Goal: Information Seeking & Learning: Learn about a topic

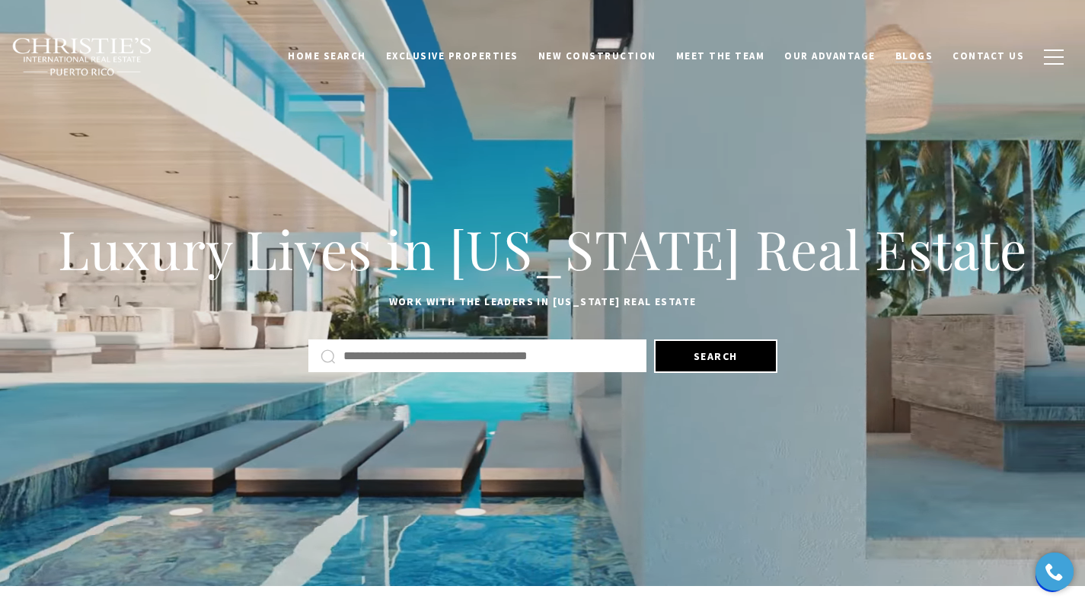
click at [922, 54] on span "Blogs" at bounding box center [915, 56] width 38 height 13
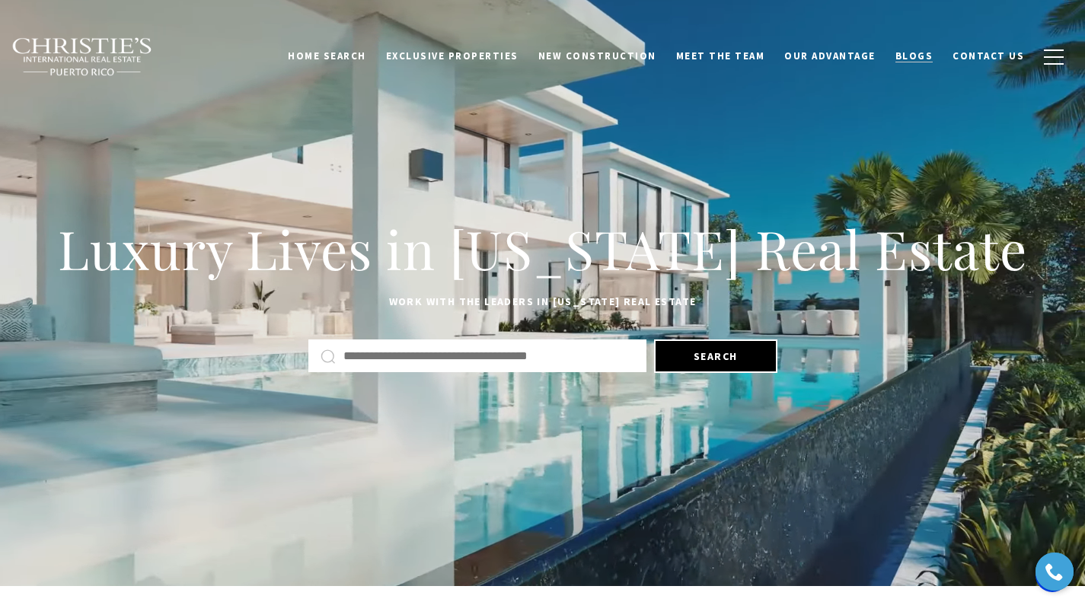
click at [922, 54] on span "Blogs" at bounding box center [915, 56] width 38 height 13
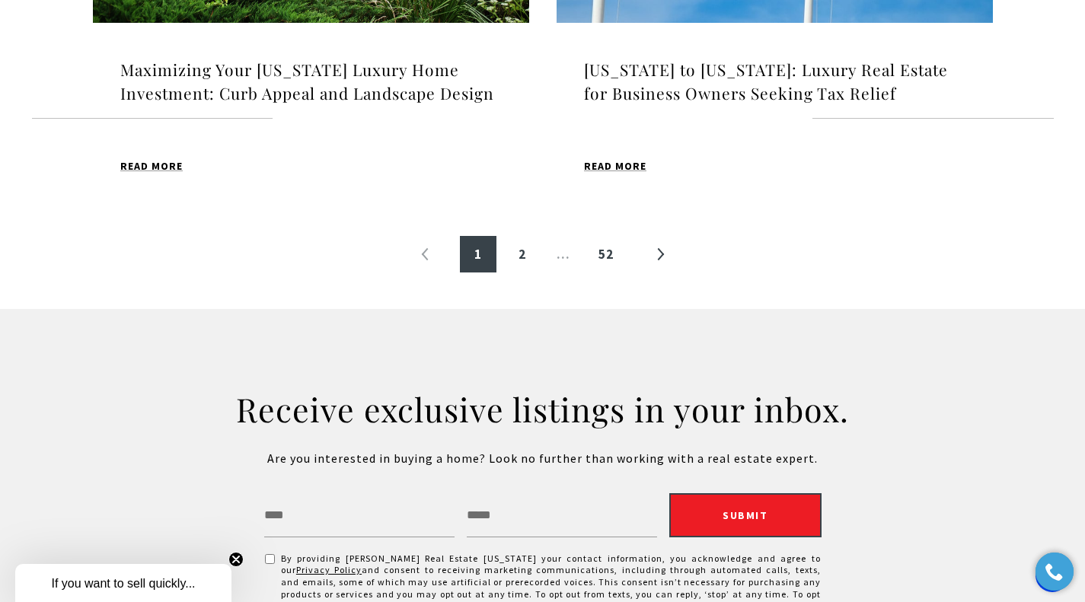
scroll to position [1884, 0]
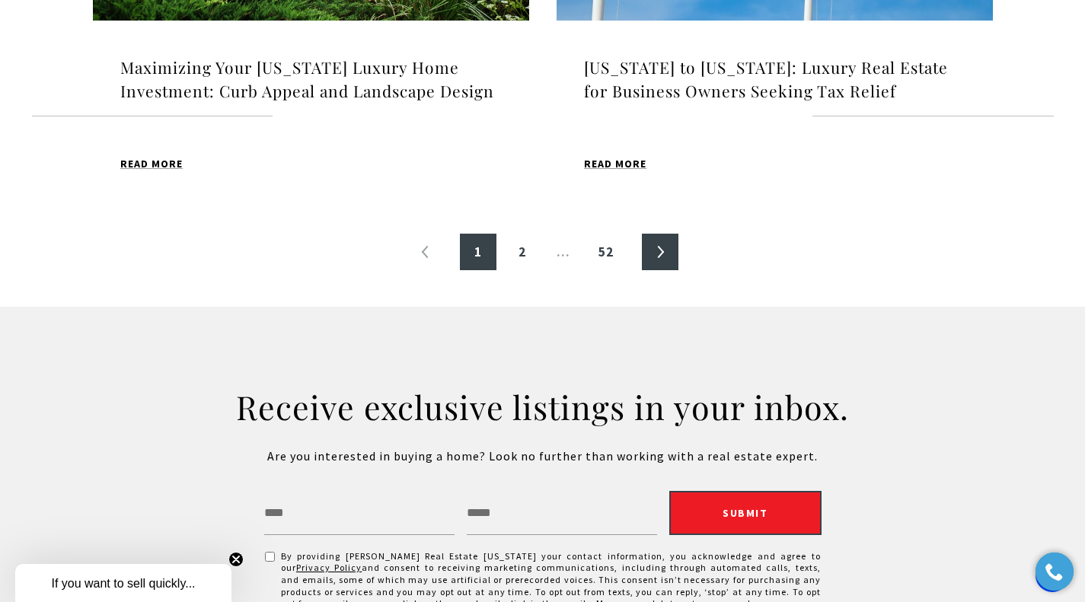
click at [658, 251] on link "»" at bounding box center [660, 252] width 37 height 37
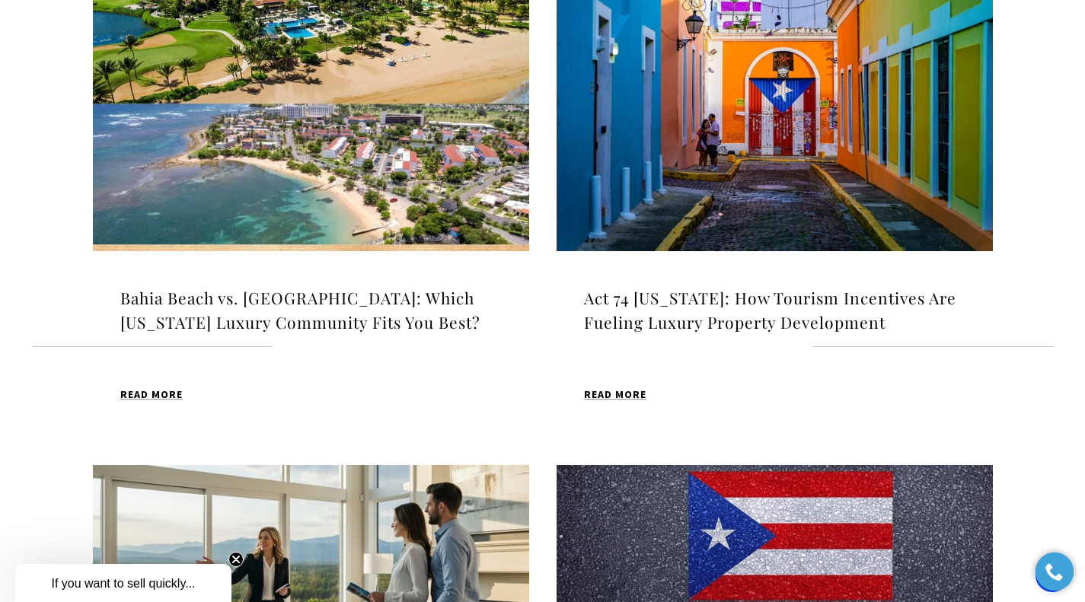
scroll to position [1150, 0]
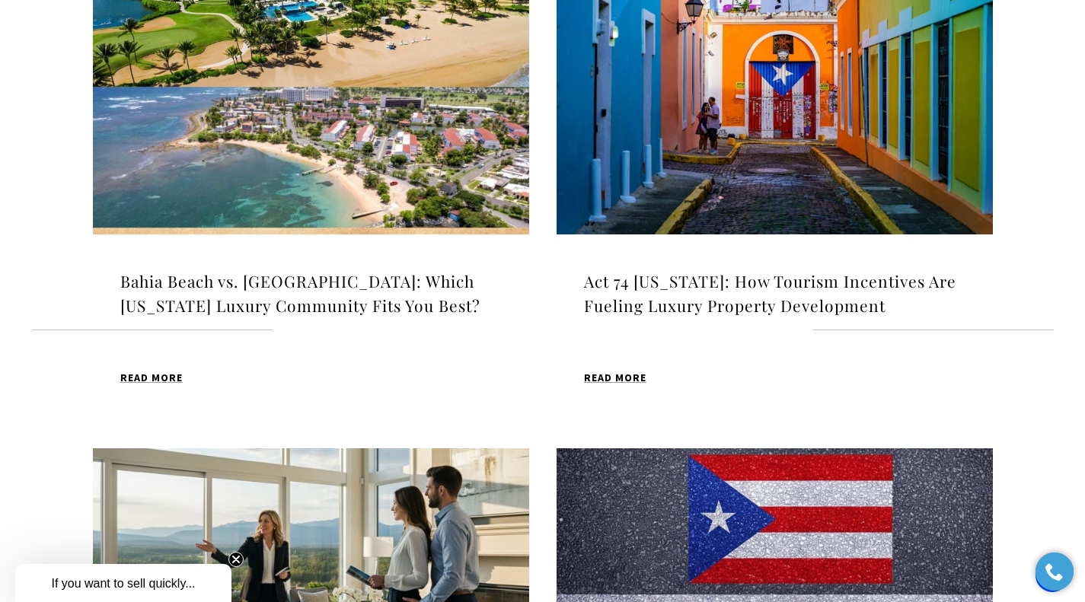
click at [380, 88] on img at bounding box center [311, 81] width 436 height 306
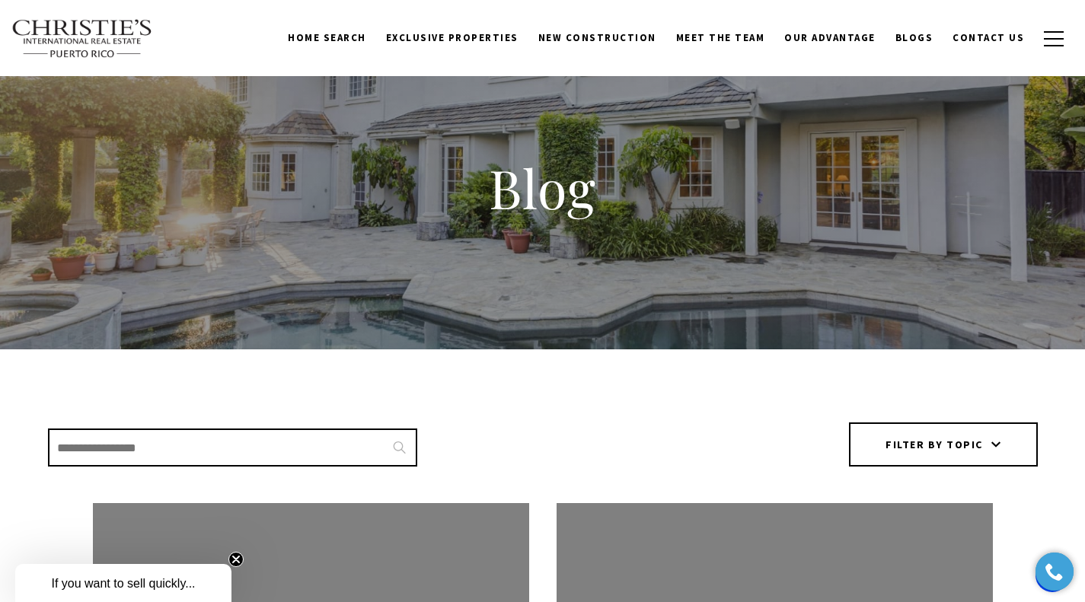
scroll to position [0, 0]
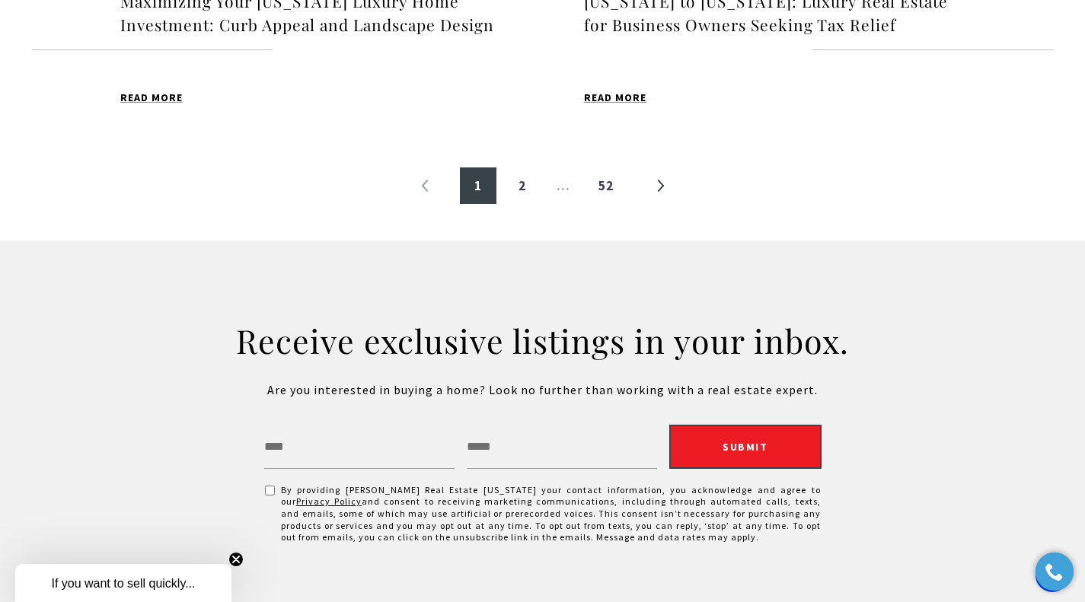
scroll to position [1951, 0]
click at [661, 182] on link "»" at bounding box center [660, 185] width 37 height 37
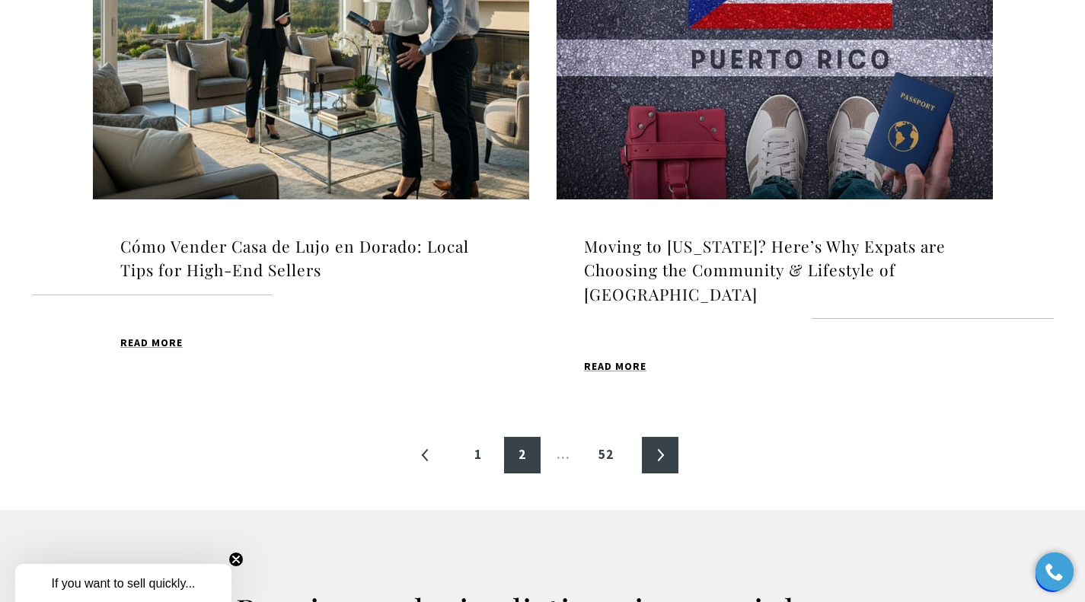
scroll to position [1735, 0]
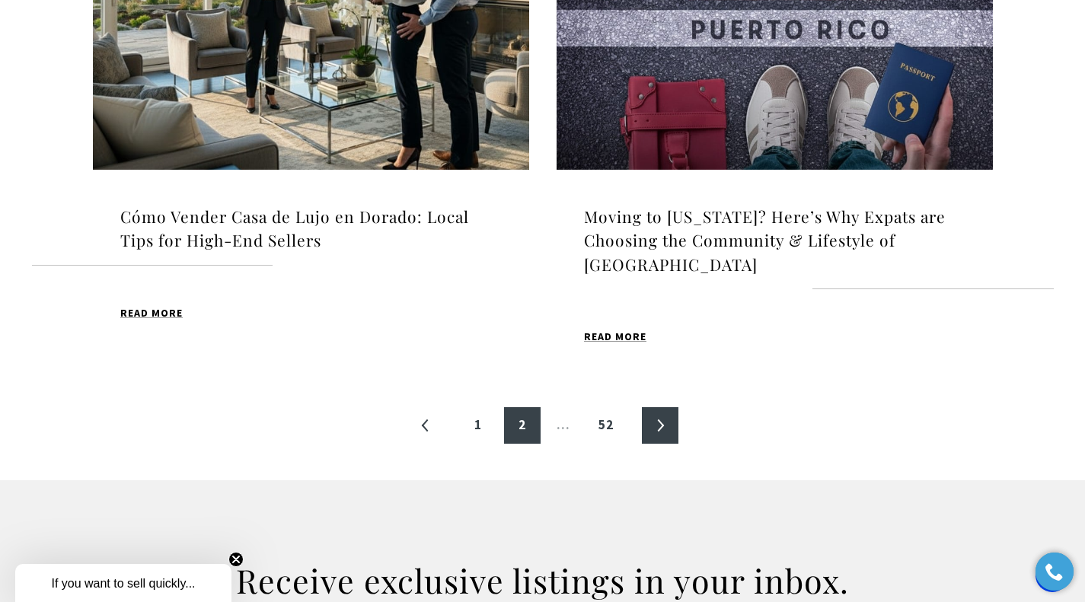
click at [660, 408] on link "»" at bounding box center [660, 426] width 37 height 37
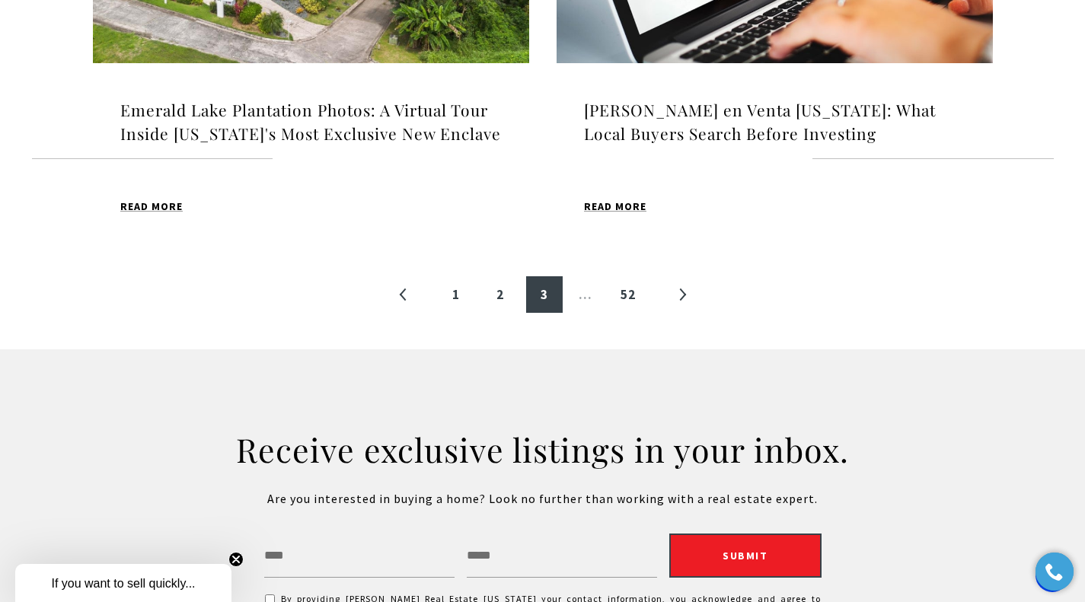
scroll to position [1842, 0]
click at [685, 313] on link "»" at bounding box center [682, 294] width 37 height 37
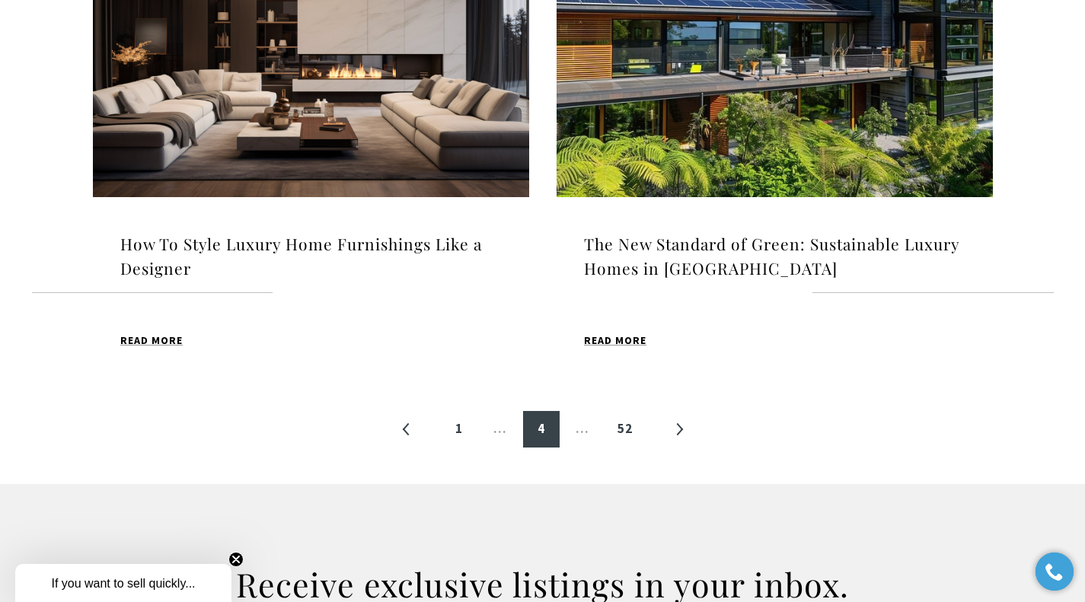
scroll to position [1733, 0]
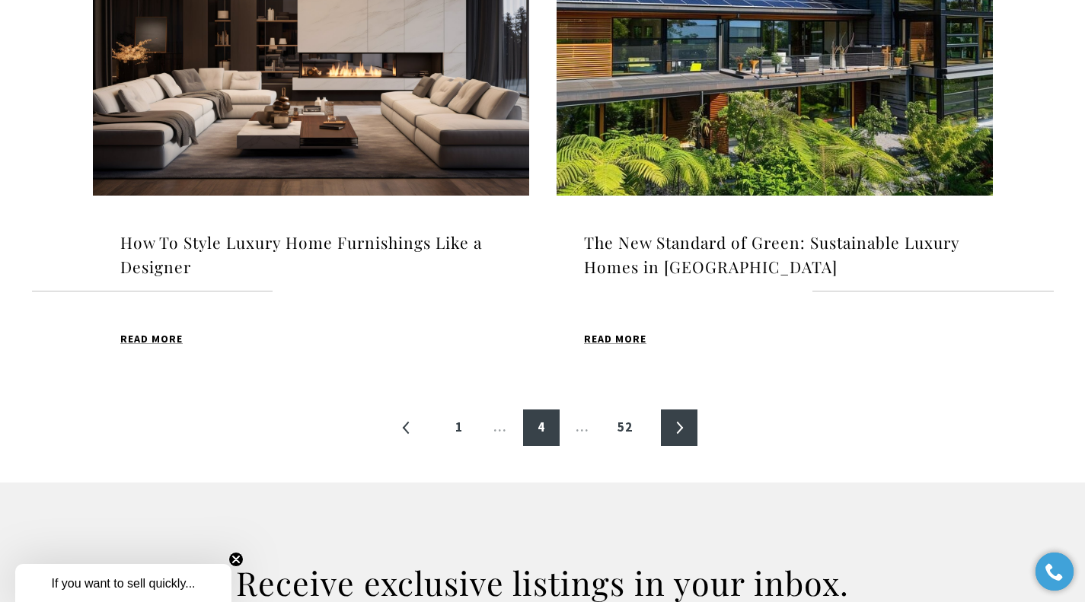
click at [680, 410] on link "»" at bounding box center [679, 428] width 37 height 37
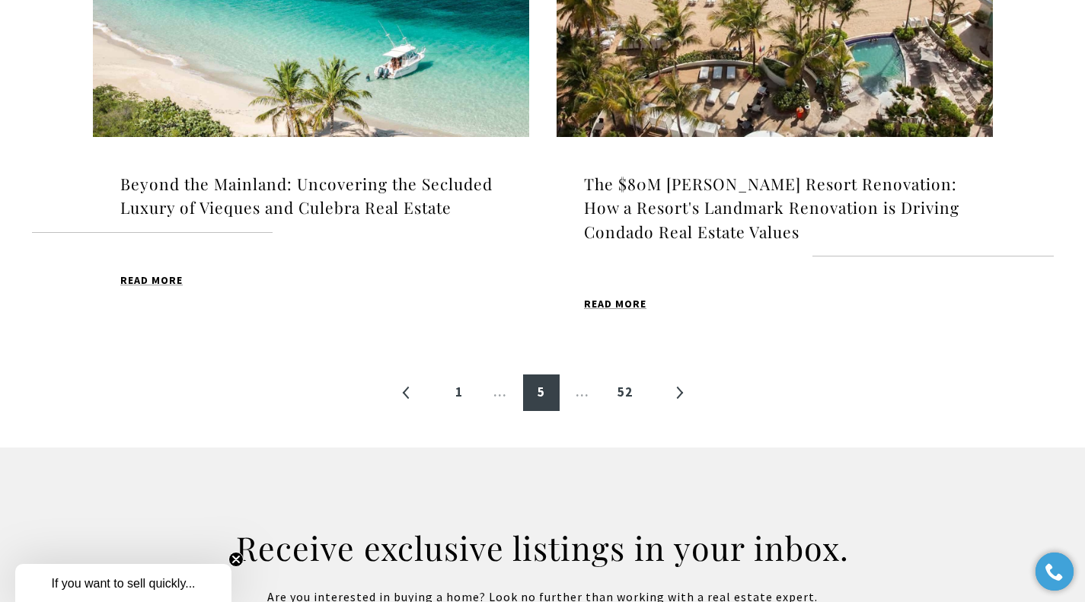
scroll to position [1769, 0]
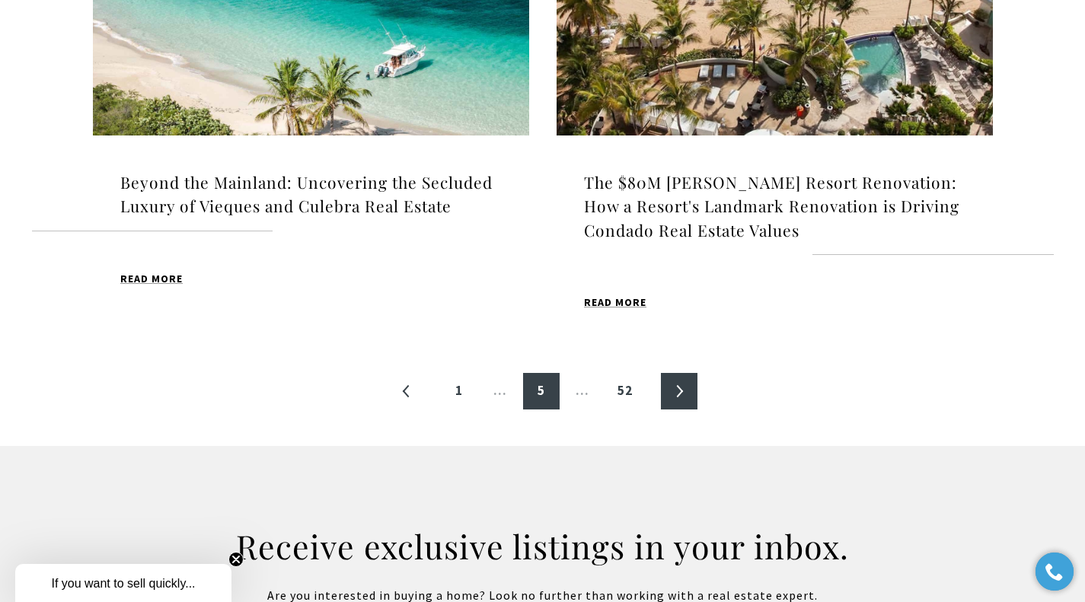
click at [689, 397] on link "»" at bounding box center [679, 391] width 37 height 37
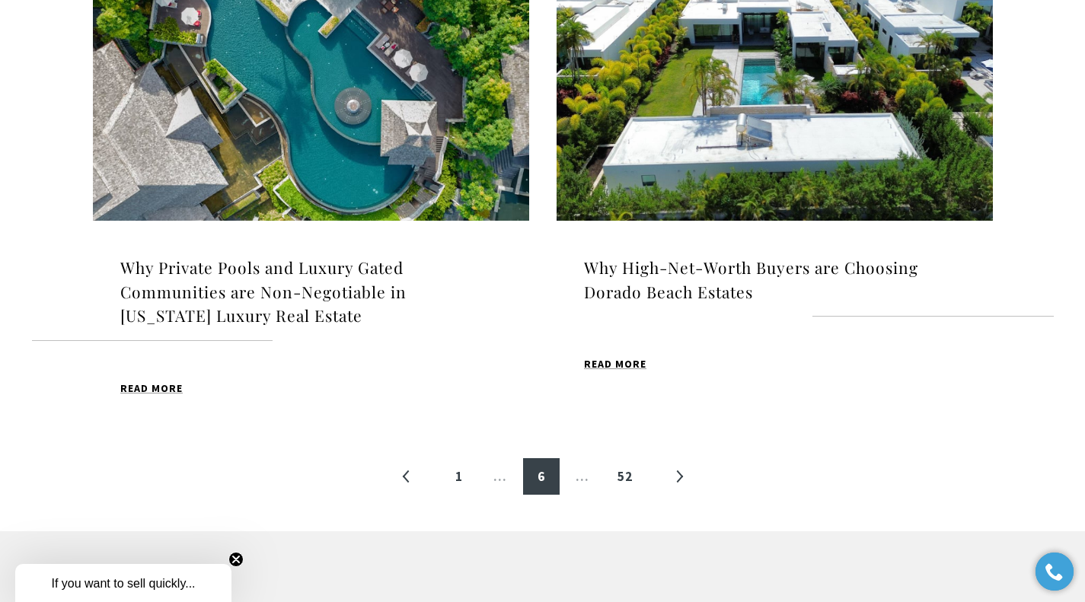
scroll to position [1708, 0]
click at [674, 459] on link "»" at bounding box center [679, 477] width 37 height 37
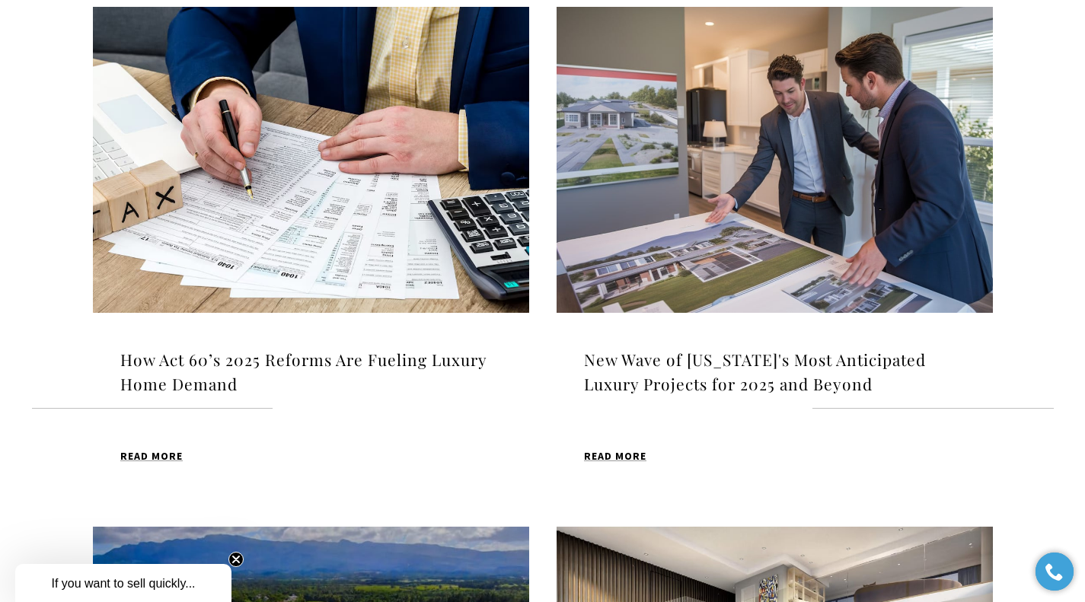
scroll to position [1073, 0]
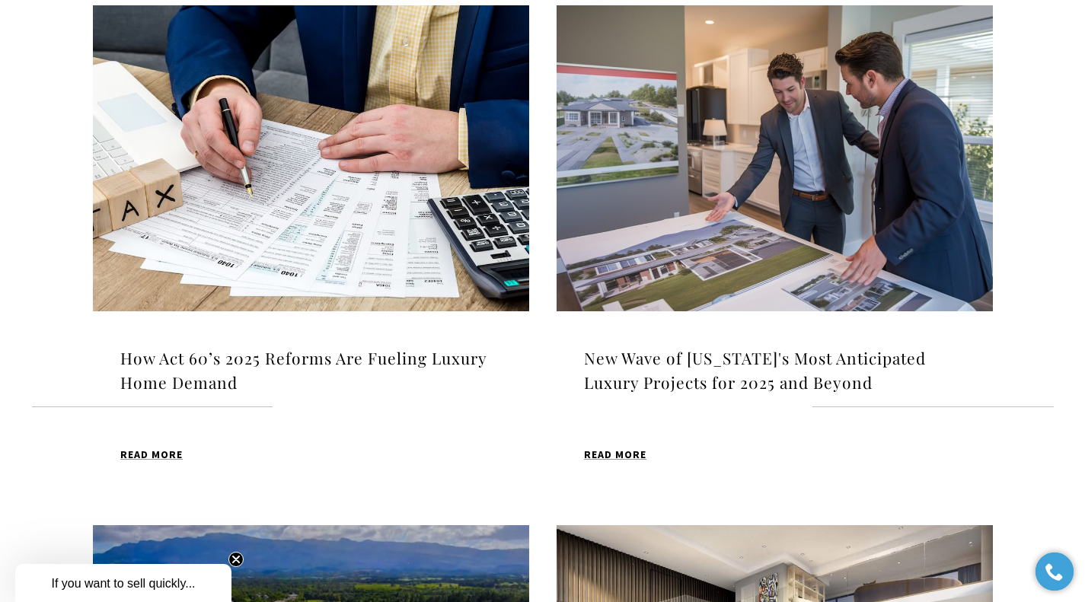
click at [867, 152] on img at bounding box center [775, 158] width 436 height 306
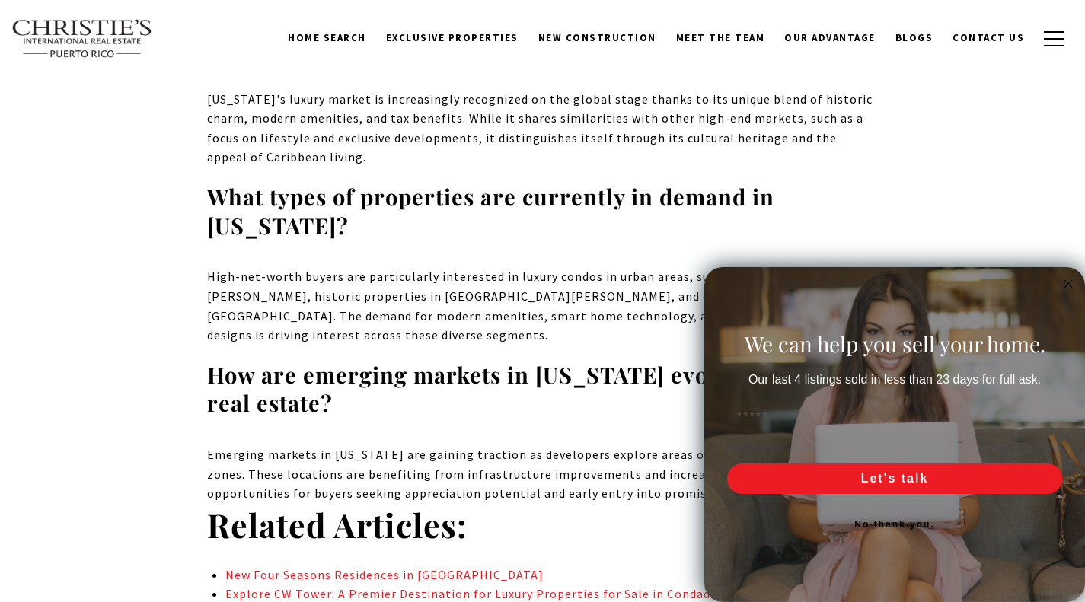
scroll to position [10234, 0]
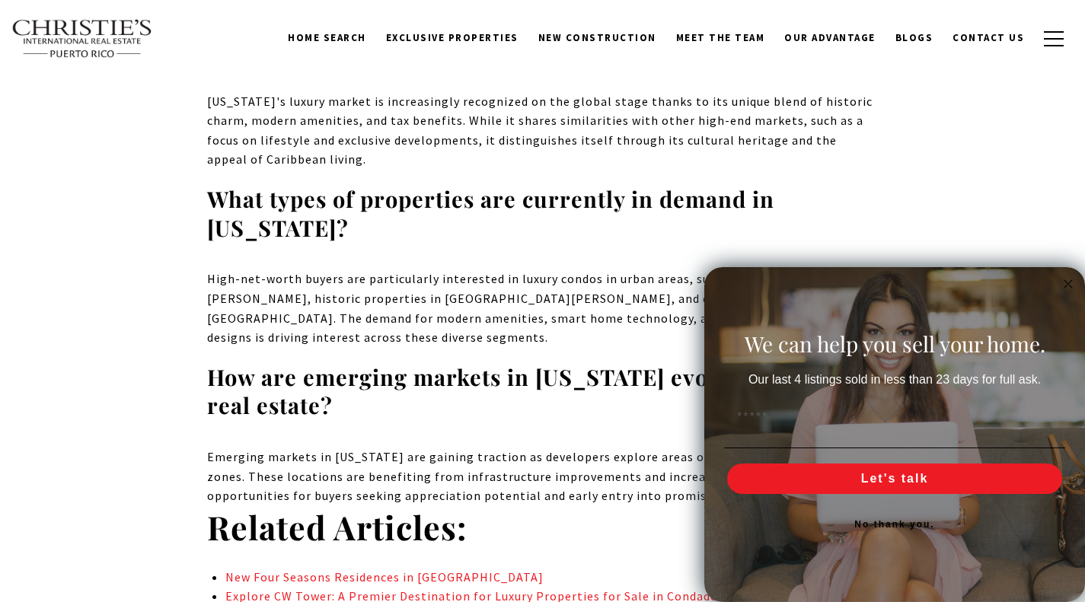
click at [1057, 570] on div "We can help you sell your home. Our last 4 listings sold in less than 23 days f…" at bounding box center [895, 435] width 350 height 305
click at [468, 570] on link "New Four Seasons Residences in Dorado Beach" at bounding box center [384, 577] width 318 height 15
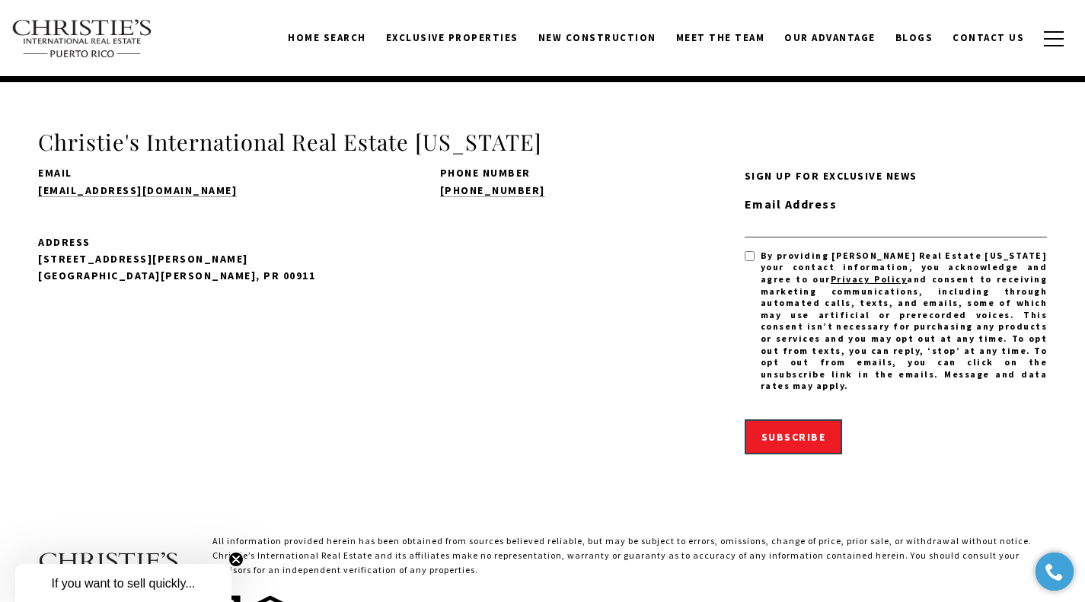
scroll to position [10527, 0]
